Goal: Information Seeking & Learning: Learn about a topic

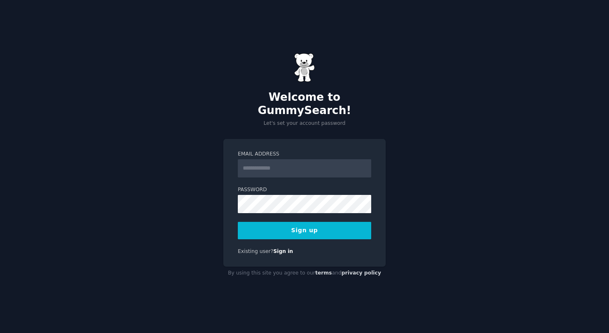
click at [262, 167] on input "Email Address" at bounding box center [304, 168] width 133 height 18
type input "**********"
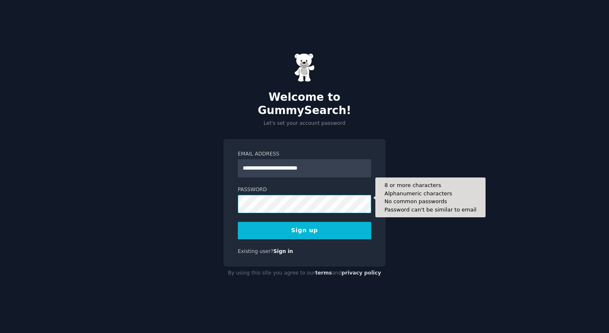
click at [238, 222] on button "Sign up" at bounding box center [304, 230] width 133 height 17
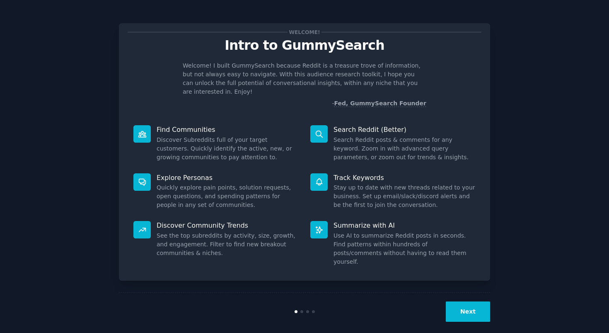
click at [585, 129] on div "Welcome! Intro to GummySearch Welcome! I built GummySearch because Reddit is a …" at bounding box center [305, 171] width 586 height 318
click at [467, 301] on button "Next" at bounding box center [468, 311] width 44 height 20
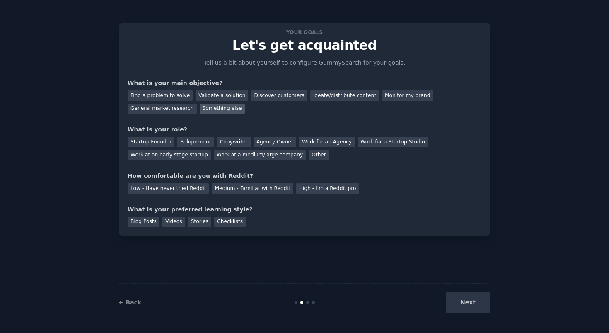
click at [227, 106] on div "Something else" at bounding box center [222, 109] width 45 height 10
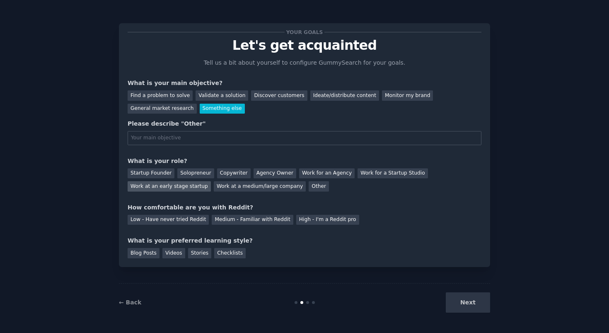
click at [154, 189] on div "Work at an early stage startup" at bounding box center [169, 186] width 83 height 10
click at [276, 221] on div "Medium - Familiar with Reddit" at bounding box center [252, 220] width 81 height 10
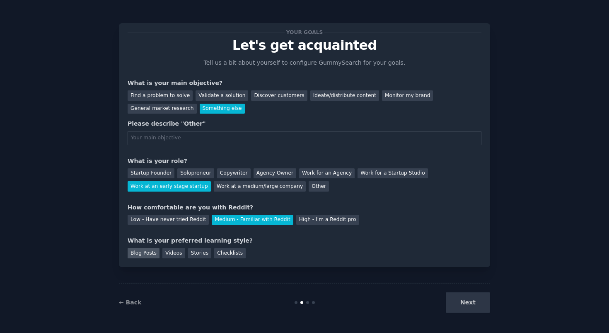
click at [150, 251] on div "Blog Posts" at bounding box center [144, 253] width 32 height 10
click at [463, 301] on div "Next" at bounding box center [428, 302] width 124 height 20
click at [475, 302] on div "Next" at bounding box center [428, 302] width 124 height 20
click at [336, 145] on div "Your goals Let's get acquainted Tell us a bit about yourself to configure Gummy…" at bounding box center [305, 145] width 354 height 226
click at [343, 137] on input "text" at bounding box center [305, 138] width 354 height 14
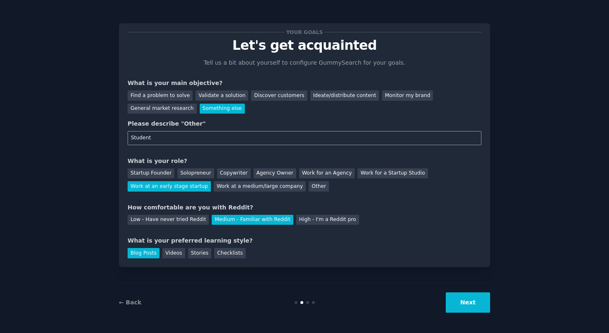
type input "Student"
click at [476, 296] on button "Next" at bounding box center [468, 302] width 44 height 20
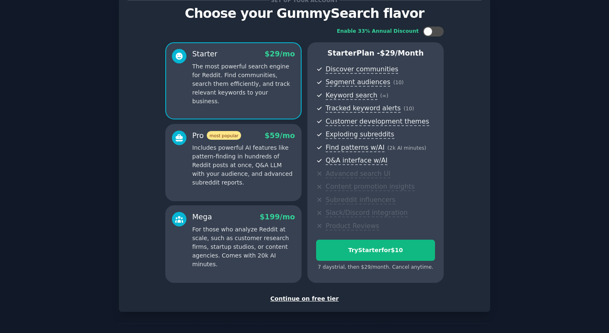
scroll to position [34, 0]
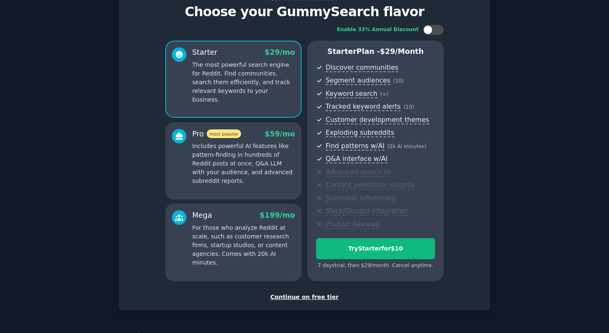
click at [311, 299] on div "Continue on free tier" at bounding box center [305, 296] width 354 height 9
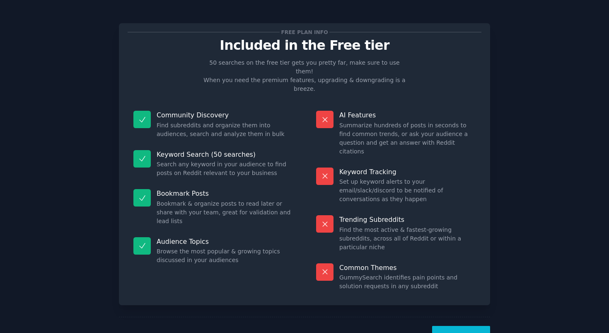
click at [123, 332] on link "← Back" at bounding box center [130, 335] width 22 height 7
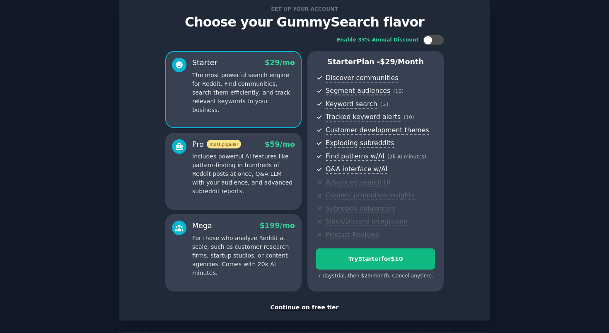
scroll to position [34, 0]
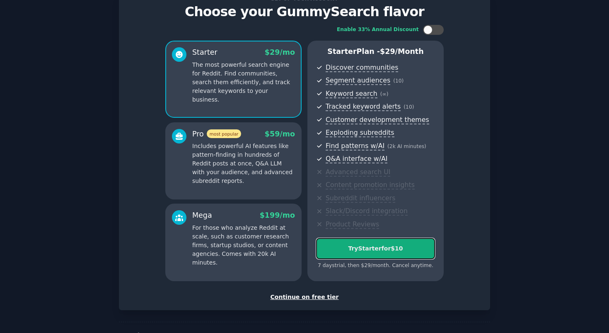
click at [391, 253] on button "Try Starter for $10" at bounding box center [375, 248] width 119 height 21
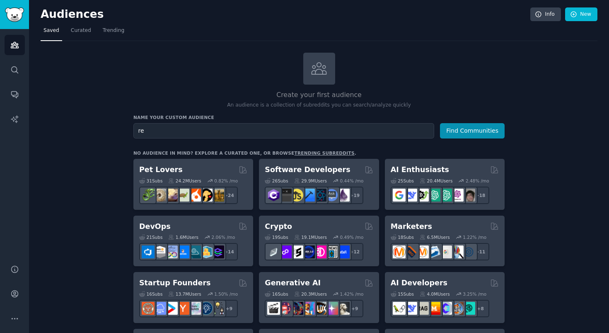
type input "r"
type input "houghton festival"
click at [440, 123] on button "Find Communities" at bounding box center [472, 130] width 65 height 15
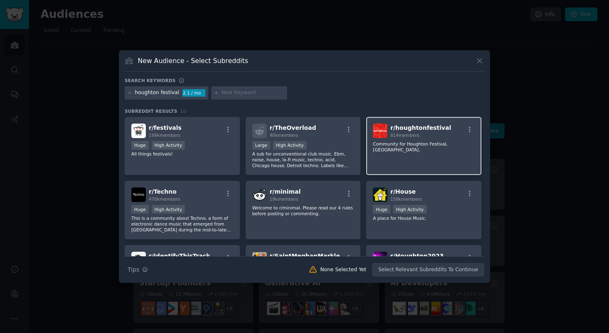
click at [408, 154] on div "r/ houghtonfestival 814 members Community for Houghton Festival, [GEOGRAPHIC_DA…" at bounding box center [423, 146] width 115 height 58
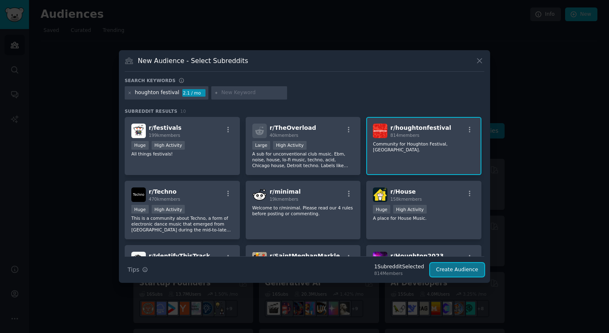
click at [452, 267] on button "Create Audience" at bounding box center [457, 270] width 55 height 14
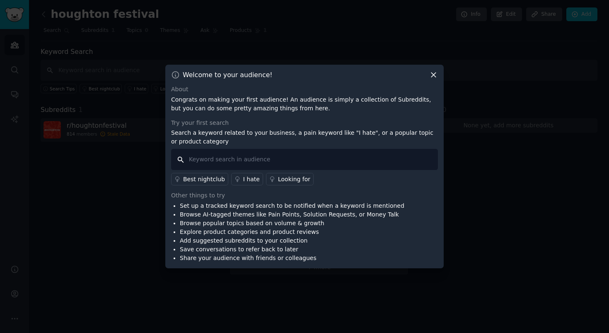
click at [368, 162] on input "text" at bounding box center [304, 159] width 267 height 21
drag, startPoint x: 305, startPoint y: 162, endPoint x: 154, endPoint y: 156, distance: 150.9
click at [154, 156] on div "​ Welcome to your audience! About Congrats on making your first audience! An au…" at bounding box center [304, 166] width 603 height 333
type input "amazing"
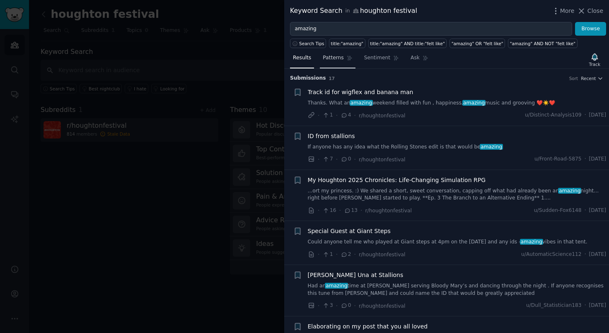
click at [333, 57] on span "Patterns" at bounding box center [333, 57] width 21 height 7
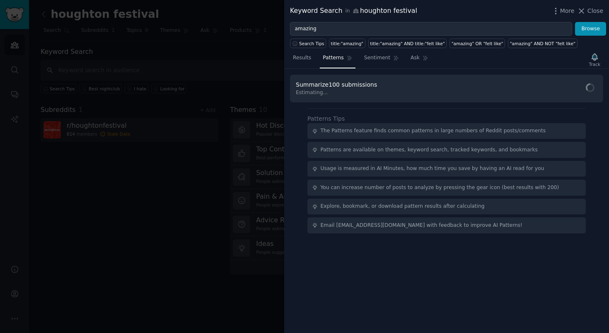
click at [359, 57] on nav "Results Patterns Sentiment Ask" at bounding box center [360, 59] width 141 height 17
click at [366, 57] on span "Sentiment" at bounding box center [377, 57] width 26 height 7
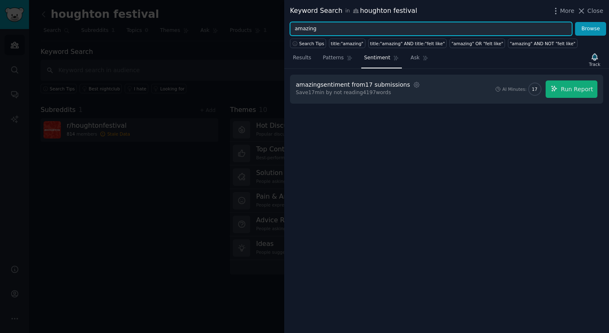
click at [448, 30] on input "amazing" at bounding box center [431, 29] width 282 height 14
type input "best"
click at [575, 22] on button "Browse" at bounding box center [590, 29] width 31 height 14
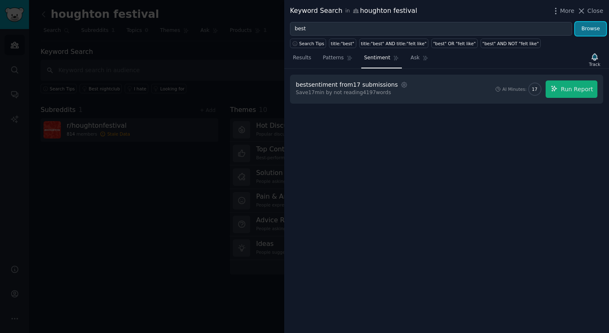
click at [586, 31] on button "Browse" at bounding box center [590, 29] width 31 height 14
click at [452, 98] on div "best sentiment from 17 submissions Settings Save 17 min by not reading 4197 wor…" at bounding box center [446, 89] width 313 height 29
click at [594, 10] on span "Close" at bounding box center [595, 11] width 16 height 9
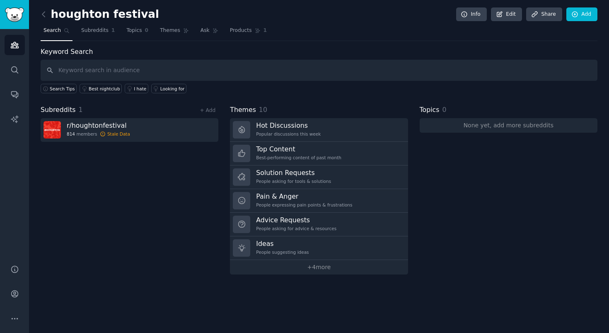
click at [467, 199] on div "Topics 0 None yet, add more subreddits" at bounding box center [509, 189] width 178 height 169
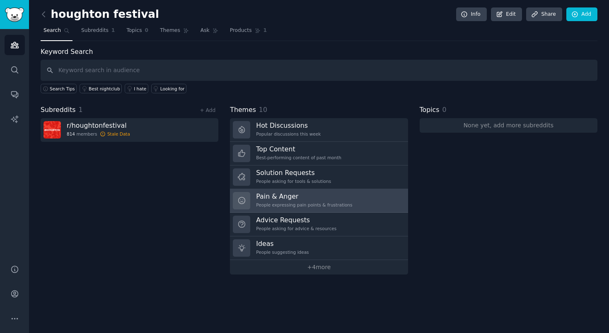
click at [349, 207] on link "Pain & Anger People expressing pain points & frustrations" at bounding box center [319, 201] width 178 height 24
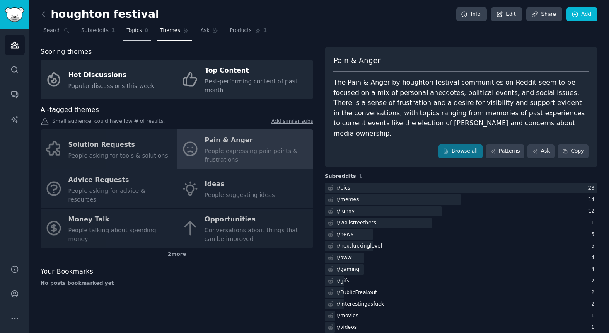
click at [131, 35] on link "Topics 0" at bounding box center [137, 32] width 28 height 17
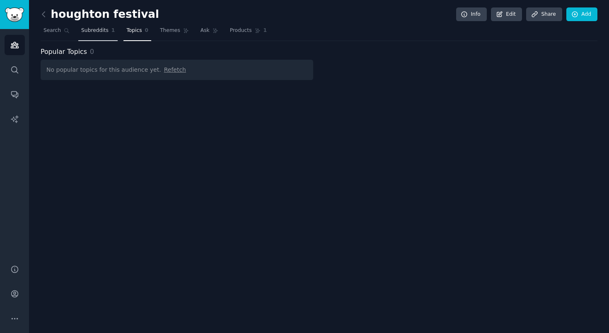
click at [101, 31] on span "Subreddits" at bounding box center [94, 30] width 27 height 7
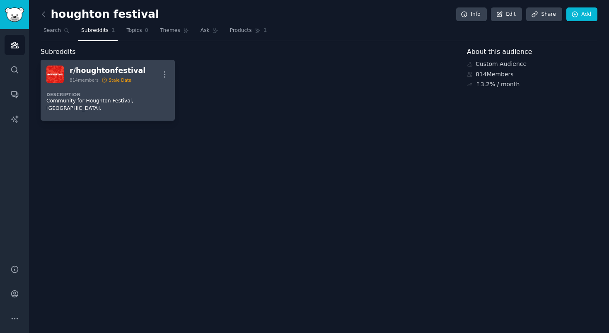
click at [88, 72] on div "r/ houghtonfestival" at bounding box center [108, 70] width 76 height 10
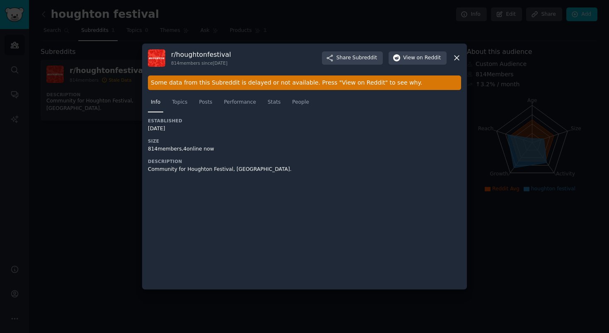
click at [210, 85] on div "Some data from this Subreddit is delayed or not available. Press "View on Reddi…" at bounding box center [304, 82] width 313 height 14
click at [412, 61] on span "View on Reddit" at bounding box center [422, 57] width 38 height 7
click at [355, 116] on div "Info Topics Posts Performance Stats People" at bounding box center [304, 104] width 313 height 28
click at [188, 161] on h3 "Description" at bounding box center [226, 161] width 157 height 6
click at [198, 175] on div "Established [DATE] Size 814 members, 4 online now Description Community for Hou…" at bounding box center [226, 148] width 157 height 61
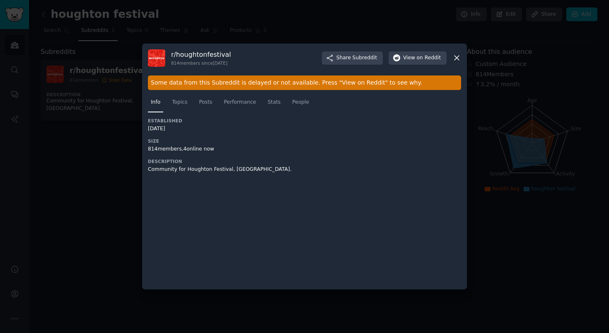
click at [491, 106] on div at bounding box center [304, 166] width 609 height 333
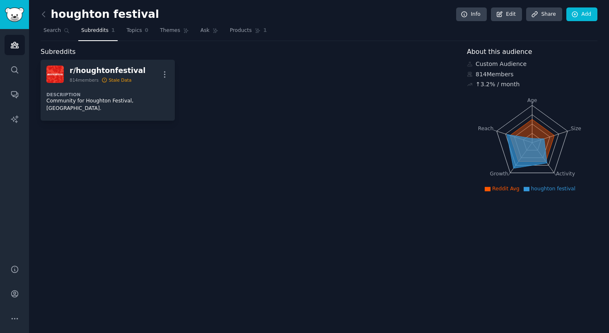
click at [510, 67] on div "Custom Audience" at bounding box center [532, 64] width 130 height 9
click at [506, 82] on div "↑ 3.2 % / month" at bounding box center [497, 84] width 44 height 9
click at [523, 167] on icon "Age Size Activity Growth Reach" at bounding box center [532, 142] width 130 height 104
click at [16, 120] on icon "Sidebar" at bounding box center [14, 118] width 7 height 7
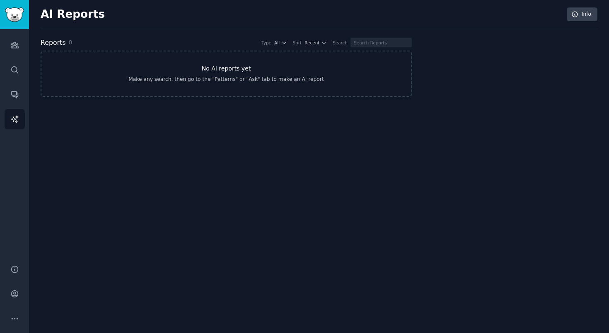
click at [232, 84] on link "No AI reports yet Make any search, then go to the "Patterns" or "Ask" tab to ma…" at bounding box center [226, 74] width 371 height 46
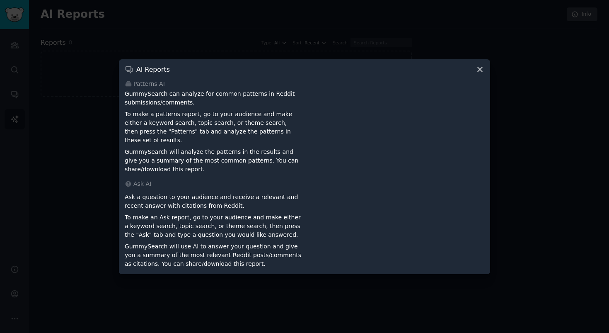
click at [236, 213] on p "To make an Ask report, go to your audience and make either a keyword search, to…" at bounding box center [213, 226] width 177 height 26
click at [481, 74] on icon at bounding box center [479, 69] width 9 height 9
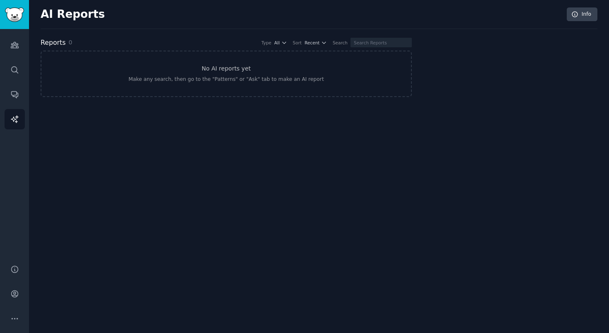
click at [286, 130] on div "AI Reports Info Reports 0 Type All Sort Recent Search No AI reports yet Make an…" at bounding box center [319, 166] width 580 height 333
click at [249, 73] on link "No AI reports yet Make any search, then go to the "Patterns" or "Ask" tab to ma…" at bounding box center [226, 74] width 371 height 46
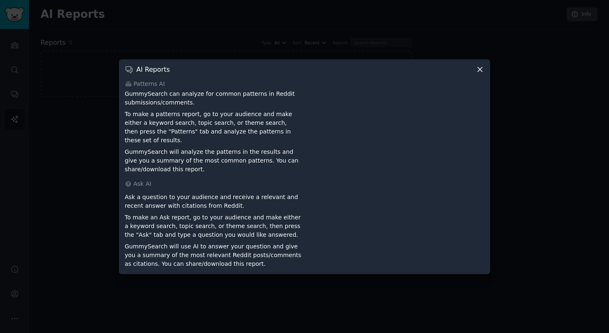
click at [485, 67] on div "AI Reports Patterns AI GummySearch can analyze for common patterns in Reddit su…" at bounding box center [304, 166] width 371 height 215
click at [484, 74] on icon at bounding box center [479, 69] width 9 height 9
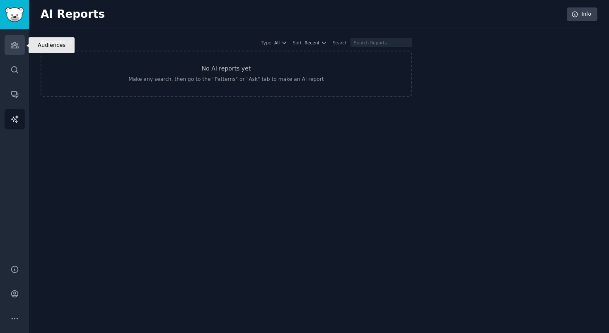
click at [17, 51] on link "Audiences" at bounding box center [15, 45] width 20 height 20
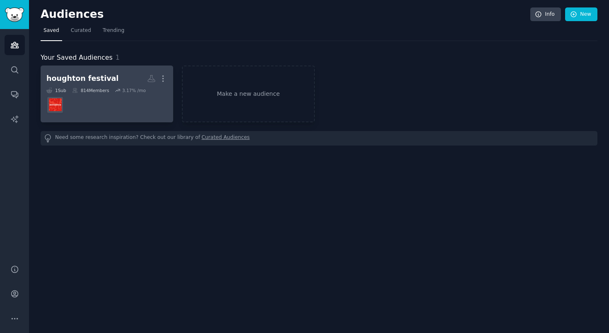
click at [83, 100] on dd at bounding box center [106, 104] width 121 height 23
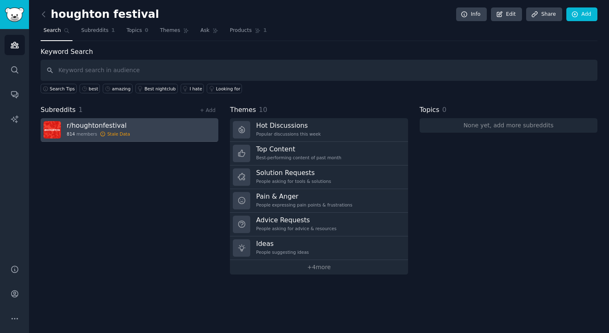
click at [111, 130] on div "r/ houghtonfestival 814 members Stale Data" at bounding box center [98, 129] width 63 height 17
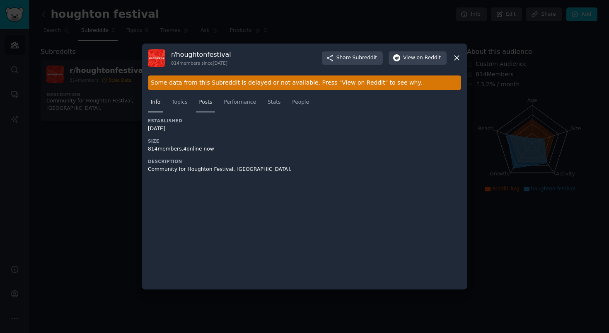
click at [202, 107] on link "Posts" at bounding box center [205, 104] width 19 height 17
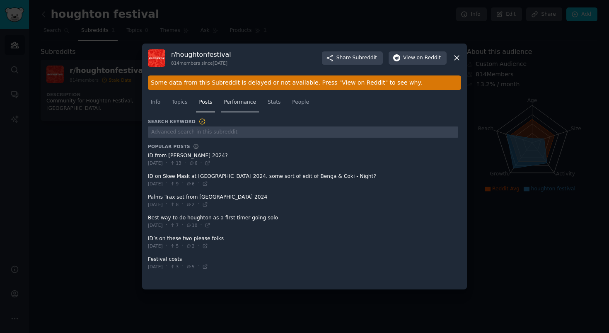
click at [234, 104] on span "Performance" at bounding box center [240, 102] width 32 height 7
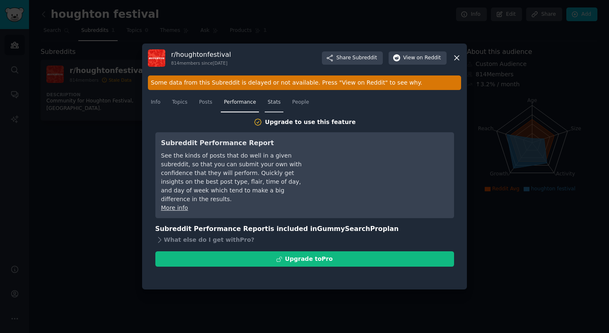
click at [271, 102] on span "Stats" at bounding box center [274, 102] width 13 height 7
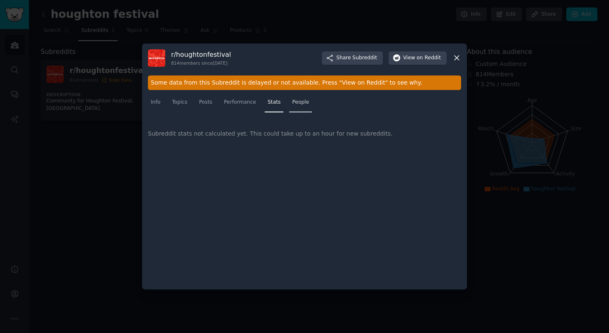
click at [306, 104] on span "People" at bounding box center [300, 102] width 17 height 7
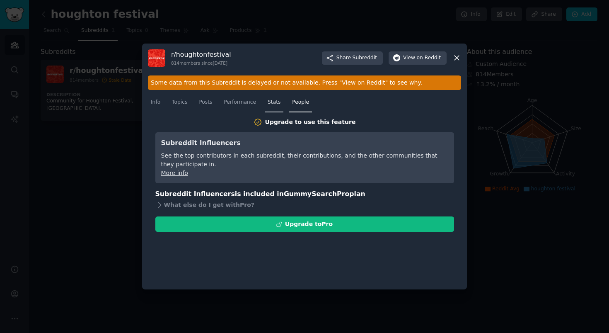
click at [281, 100] on link "Stats" at bounding box center [274, 104] width 19 height 17
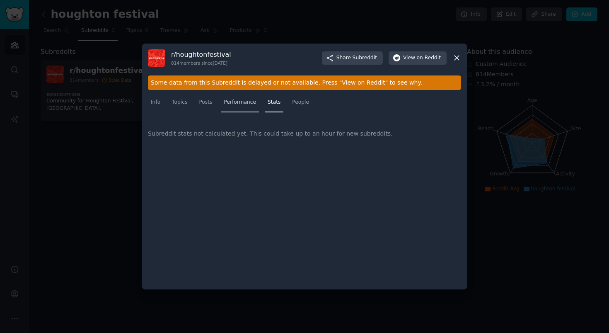
click at [249, 104] on span "Performance" at bounding box center [240, 102] width 32 height 7
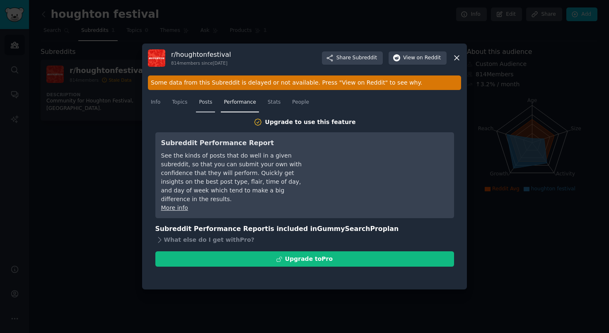
click at [207, 99] on span "Posts" at bounding box center [205, 102] width 13 height 7
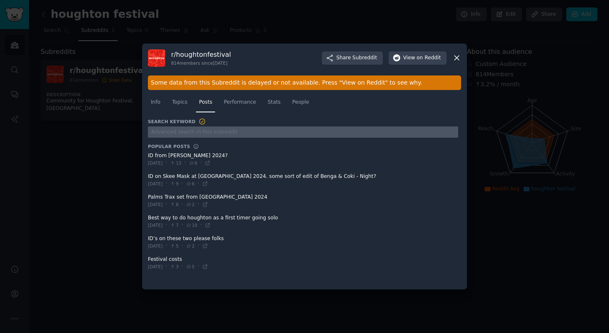
click at [234, 131] on input "text" at bounding box center [303, 131] width 310 height 11
type input "id"
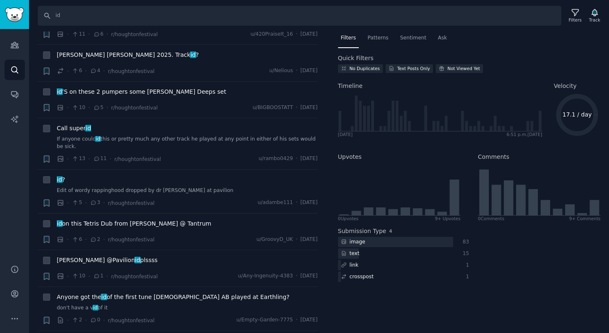
scroll to position [3977, 0]
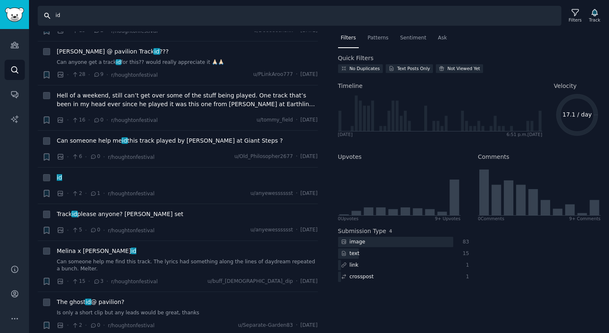
click at [332, 18] on input "id" at bounding box center [299, 16] width 523 height 20
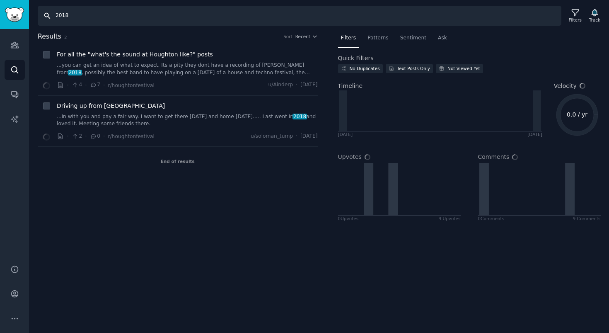
drag, startPoint x: 232, startPoint y: 15, endPoint x: 130, endPoint y: 12, distance: 101.9
click at [130, 12] on input "2018" at bounding box center [299, 16] width 523 height 20
drag, startPoint x: 130, startPoint y: 12, endPoint x: -17, endPoint y: 12, distance: 147.9
click at [0, 12] on html "Audiences Search Conversations AI Reports Help Account More Search 2018 Filters…" at bounding box center [304, 166] width 609 height 333
type input "sell out"
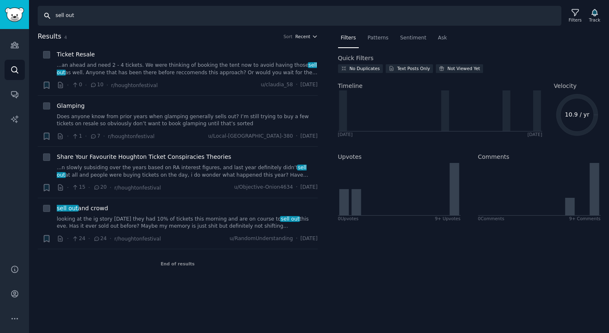
click at [311, 37] on button "Recent" at bounding box center [306, 37] width 22 height 6
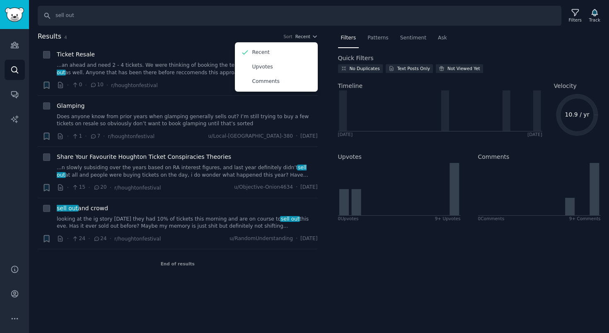
click at [186, 41] on div "Results 4 Sort Recent Recent Upvotes Comments" at bounding box center [178, 37] width 280 height 13
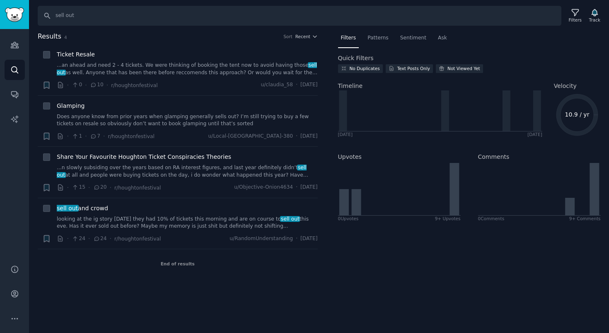
click at [183, 270] on div "End of results" at bounding box center [178, 263] width 280 height 29
click at [217, 14] on input "sell out" at bounding box center [299, 16] width 523 height 20
click at [575, 6] on div "Search sell out Filters Track" at bounding box center [322, 16] width 568 height 20
click at [575, 12] on icon at bounding box center [575, 13] width 7 height 7
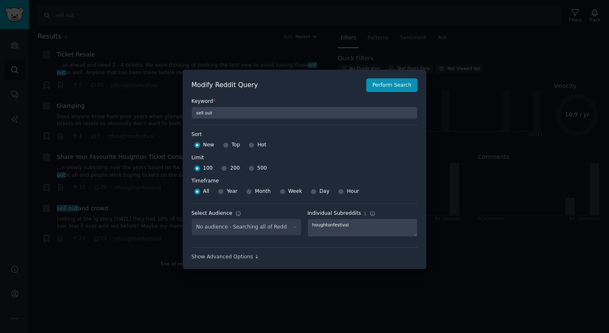
scroll to position [6, 0]
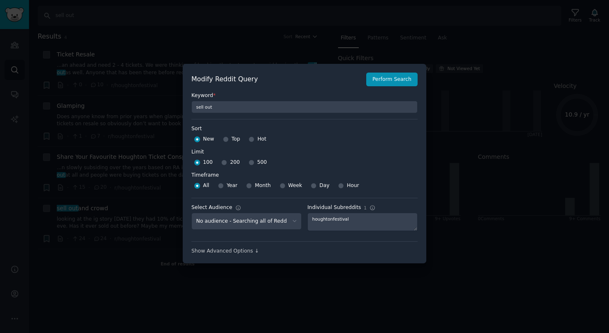
click at [225, 186] on div "Year" at bounding box center [227, 185] width 19 height 13
click at [222, 186] on input "Year" at bounding box center [221, 186] width 6 height 6
radio input "true"
click at [236, 216] on select "No audience - Searching all of Reddit houghton festival - 1 Subreddit" at bounding box center [246, 220] width 110 height 17
select select "2f04f578c3"
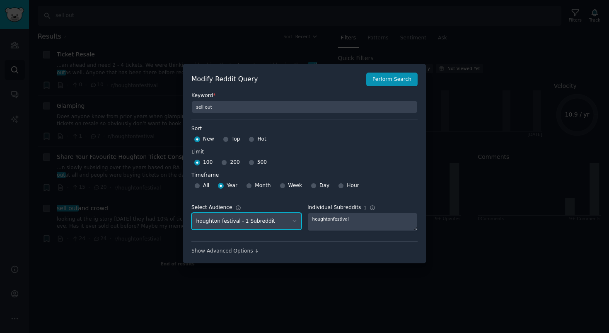
click at [191, 212] on select "No audience - Searching all of Reddit houghton festival - 1 Subreddit" at bounding box center [246, 220] width 110 height 17
click at [349, 218] on div "houghtonfestival" at bounding box center [362, 221] width 110 height 18
click at [224, 139] on input "Top" at bounding box center [226, 139] width 6 height 6
radio input "true"
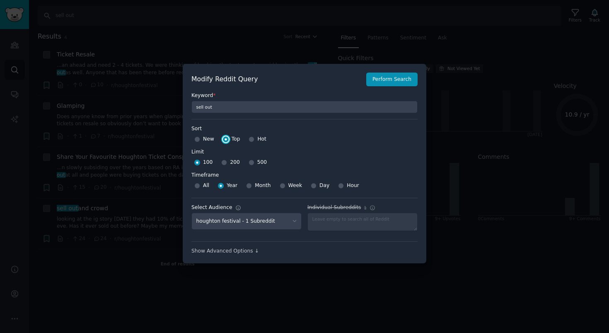
type textarea "houghtonfestival"
click at [248, 162] on input "500" at bounding box center [251, 162] width 6 height 6
radio input "true"
click at [381, 83] on button "Perform Search" at bounding box center [391, 79] width 51 height 14
